Goal: Browse casually

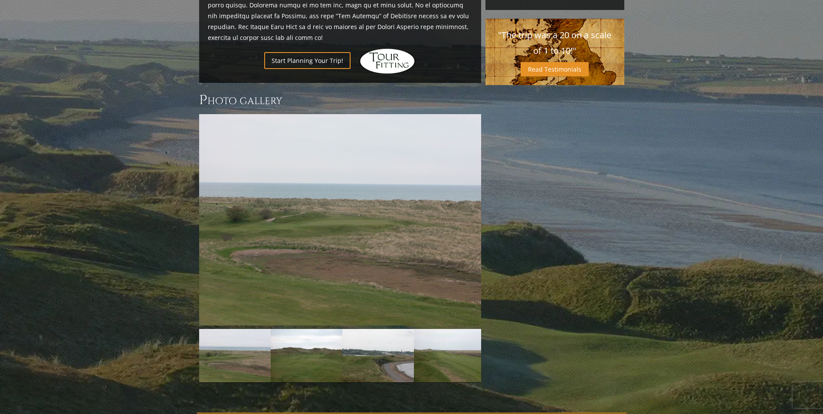
scroll to position [611, 0]
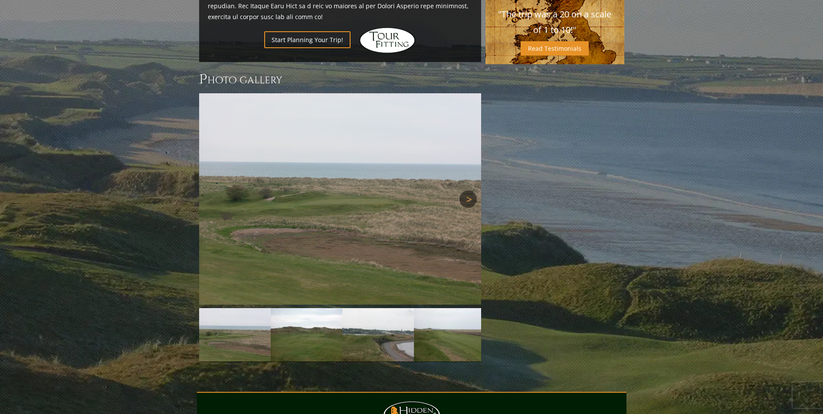
click at [470, 190] on link "Next" at bounding box center [467, 198] width 17 height 17
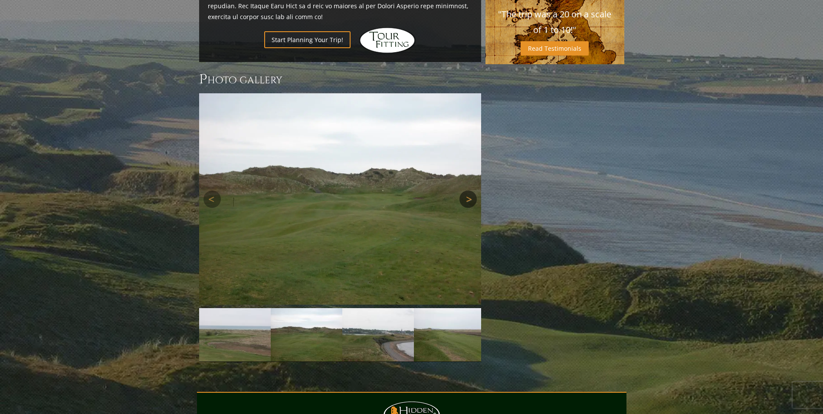
click at [470, 190] on link "Next" at bounding box center [467, 198] width 17 height 17
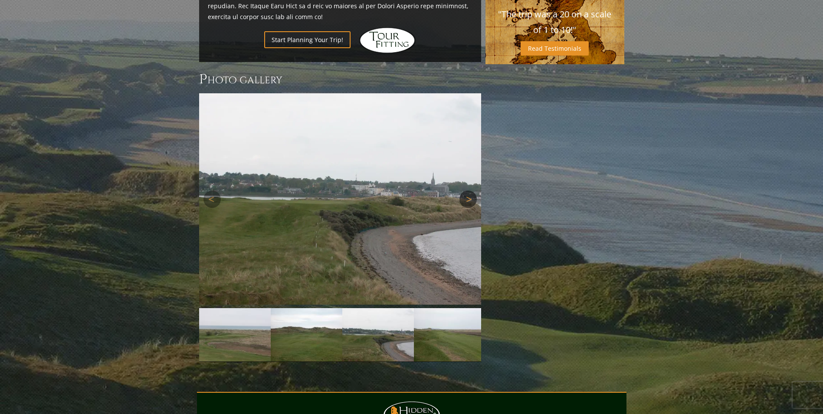
click at [470, 190] on link "Next" at bounding box center [467, 198] width 17 height 17
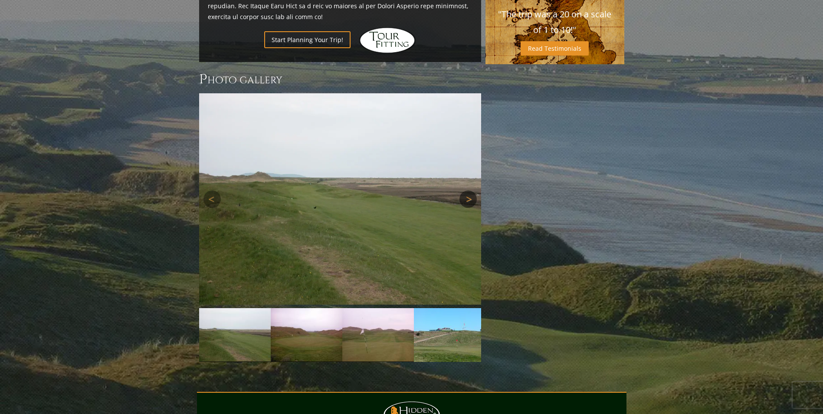
click at [470, 190] on link "Next" at bounding box center [467, 198] width 17 height 17
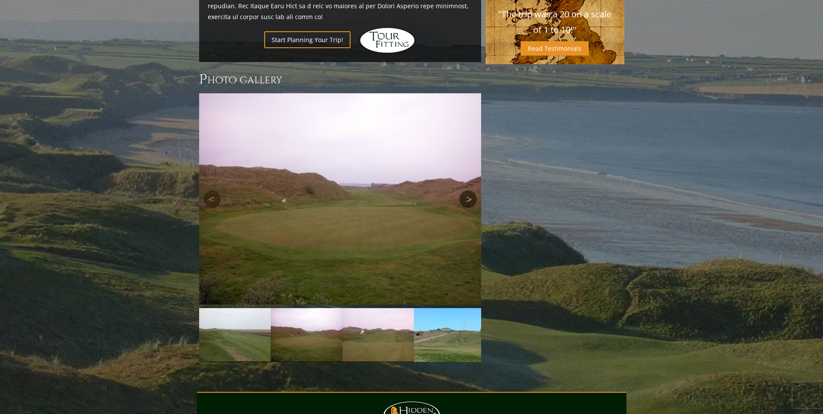
click at [470, 190] on link "Next" at bounding box center [467, 198] width 17 height 17
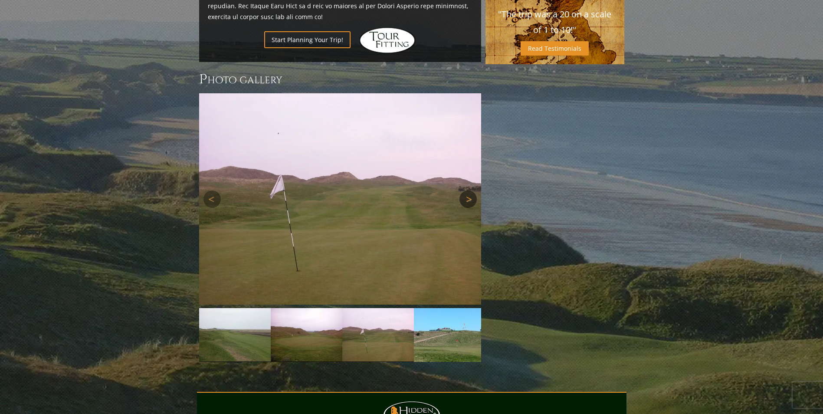
click at [470, 190] on link "Next" at bounding box center [467, 198] width 17 height 17
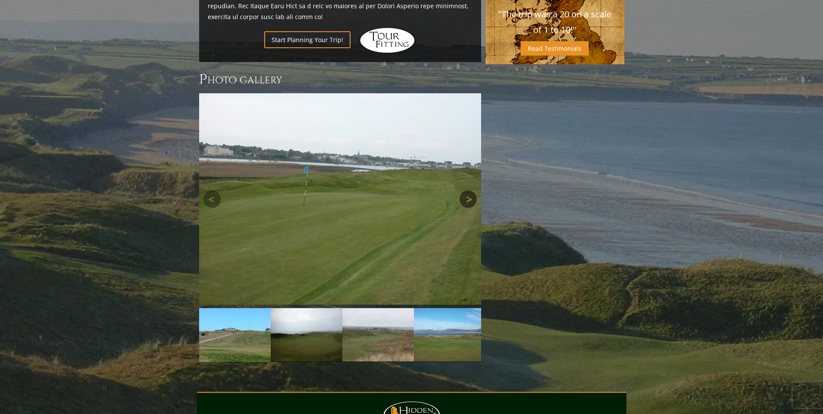
click at [470, 190] on link "Next" at bounding box center [467, 198] width 17 height 17
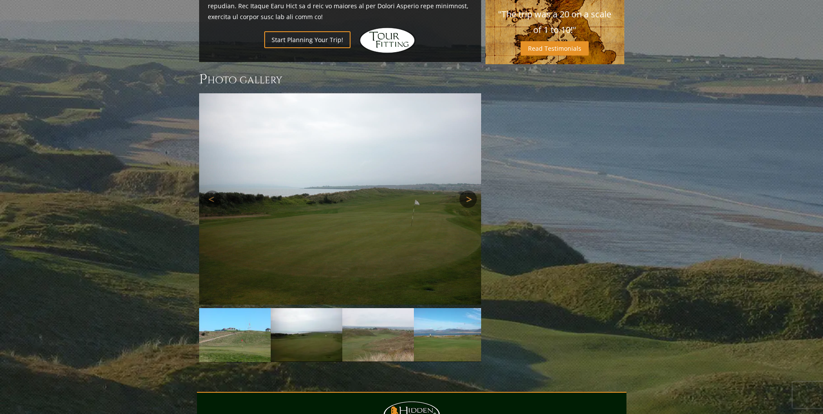
click at [470, 190] on link "Next" at bounding box center [467, 198] width 17 height 17
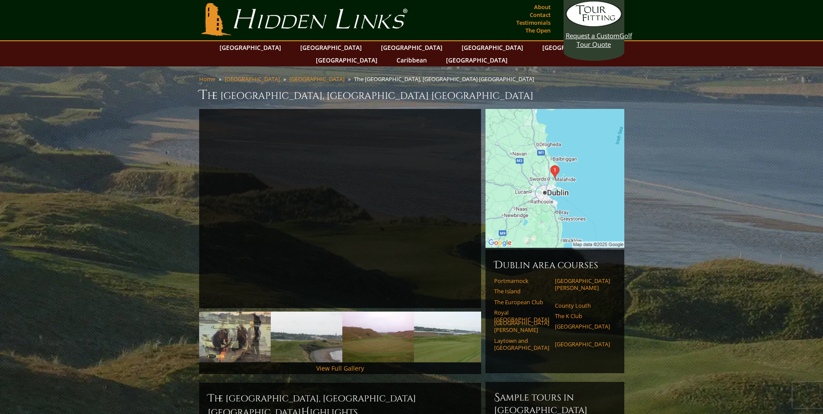
scroll to position [0, 0]
